Goal: Task Accomplishment & Management: Use online tool/utility

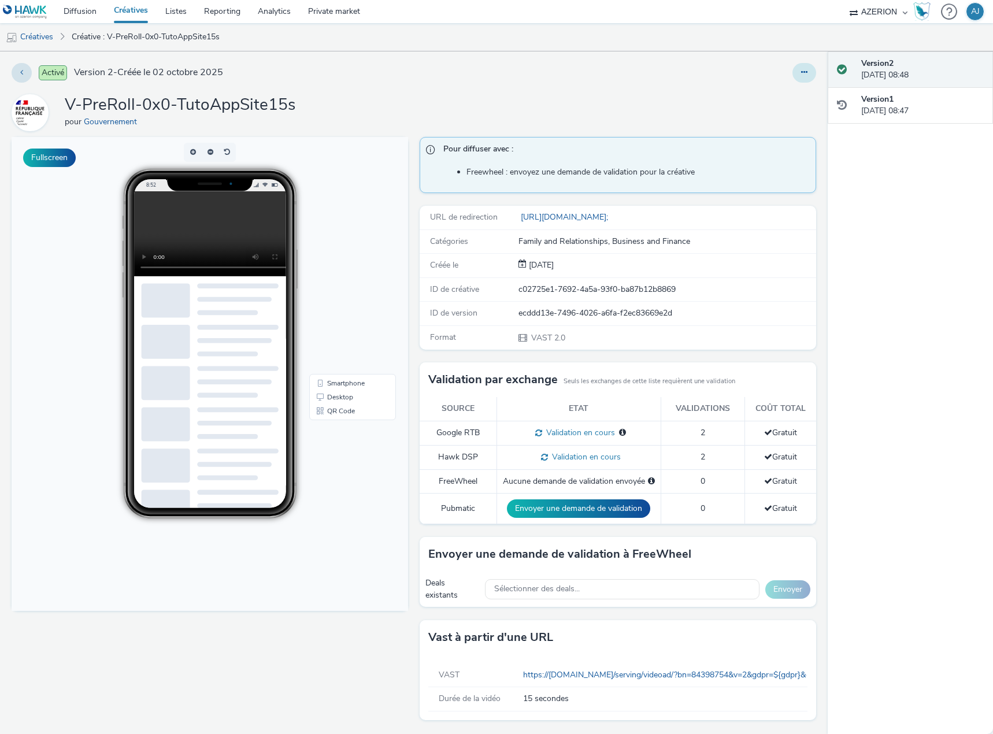
click at [801, 73] on icon at bounding box center [804, 72] width 6 height 8
click at [192, 224] on video at bounding box center [219, 233] width 170 height 85
click at [51, 154] on button "Fullscreen" at bounding box center [49, 158] width 53 height 18
drag, startPoint x: 179, startPoint y: 195, endPoint x: 355, endPoint y: 145, distance: 183.7
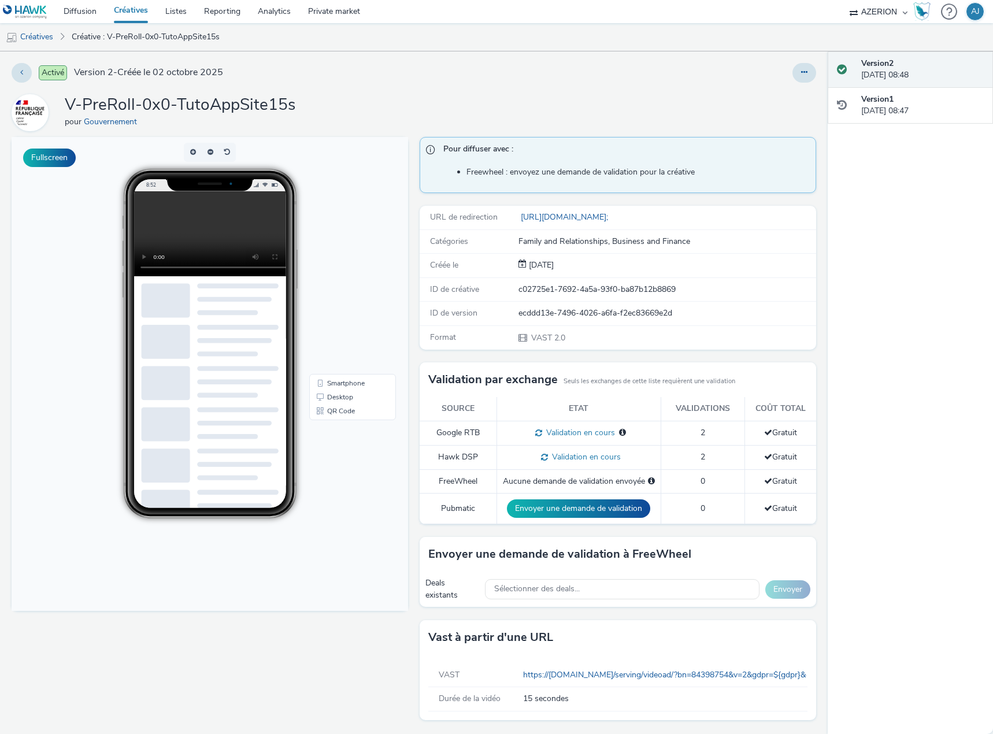
click at [355, 145] on p-buttongroup at bounding box center [210, 152] width 396 height 19
click at [131, 8] on link "Créatives" at bounding box center [130, 11] width 51 height 23
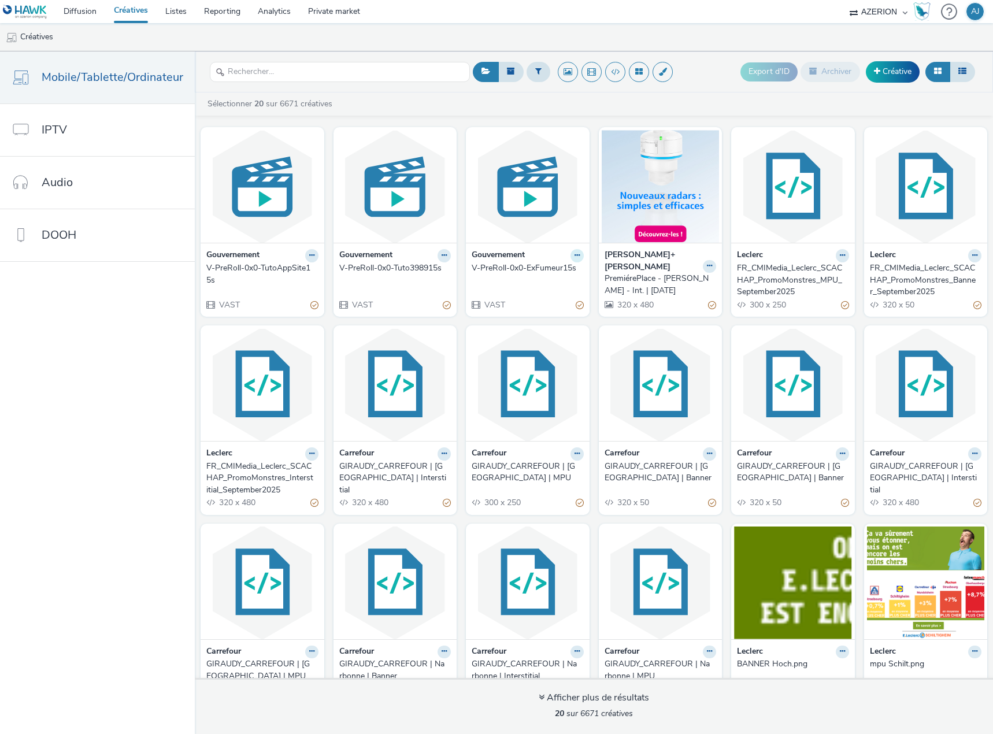
click at [574, 255] on icon at bounding box center [576, 255] width 5 height 7
click at [482, 206] on img at bounding box center [528, 186] width 118 height 113
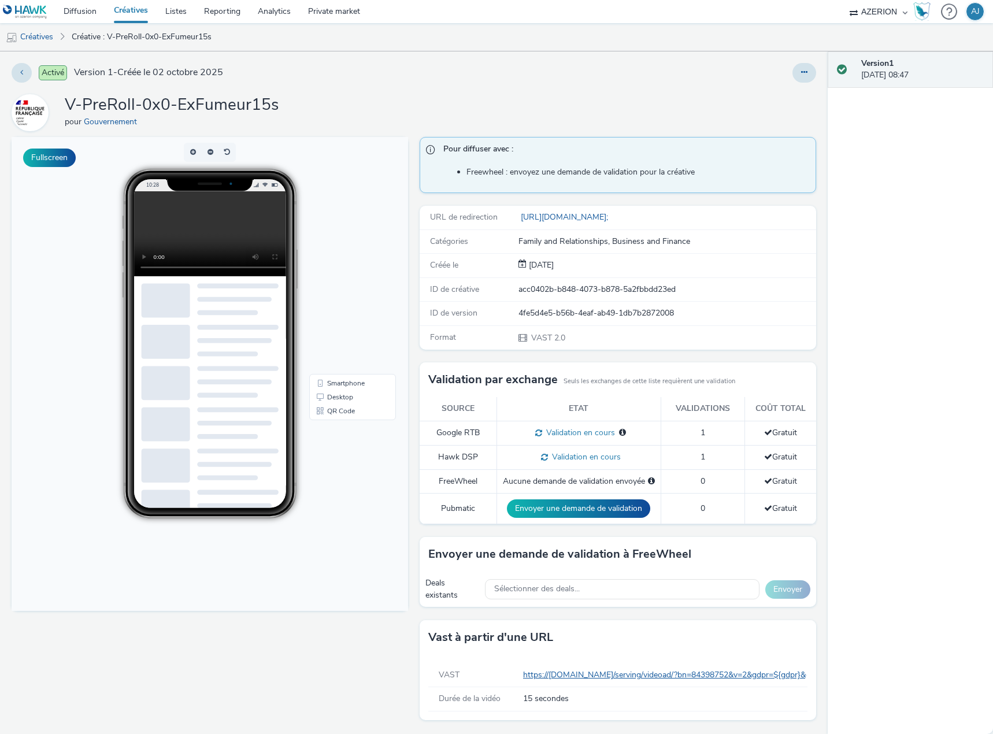
click at [633, 673] on link "https://[DOMAIN_NAME]/serving/videoad/?bn=84398752&v=2&gdpr=${gdpr}&gdpr_consen…" at bounding box center [763, 674] width 480 height 11
click at [808, 76] on button at bounding box center [804, 73] width 24 height 20
click at [597, 95] on div "V-PreRoll-0x0-ExFumeur15s pour Gouvernement" at bounding box center [414, 112] width 804 height 37
click at [342, 397] on link "Desktop" at bounding box center [352, 397] width 82 height 14
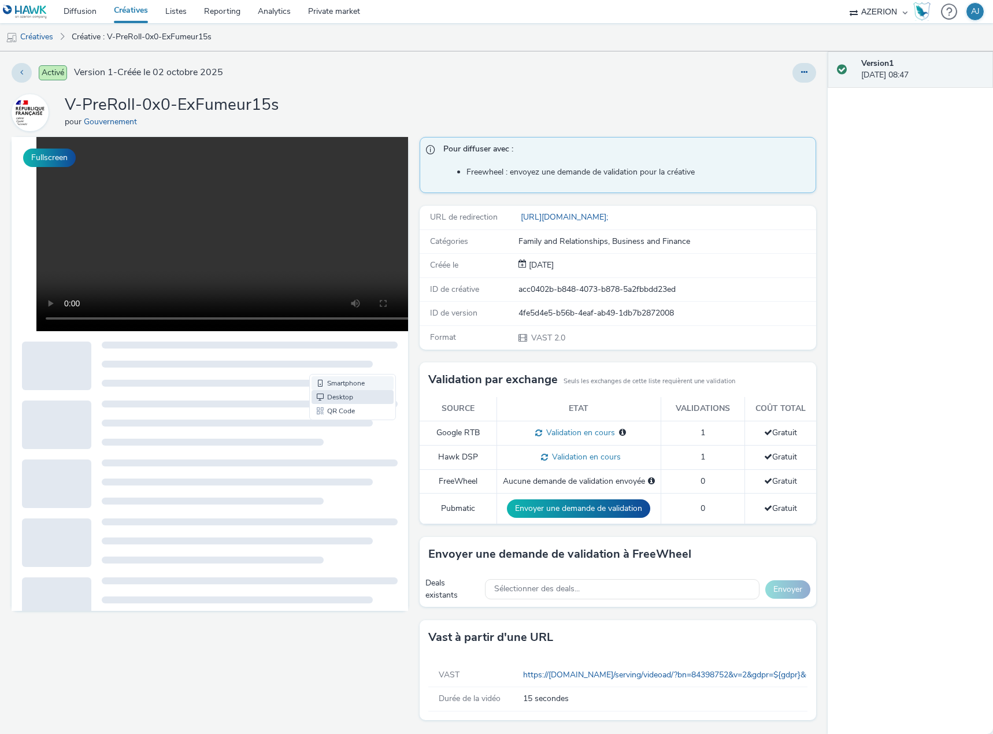
click at [349, 379] on link "Smartphone" at bounding box center [352, 383] width 82 height 14
